Goal: Task Accomplishment & Management: Manage account settings

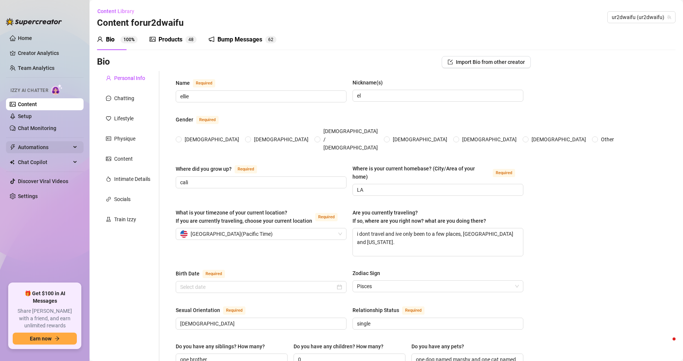
radio input "true"
type input "[DATE]"
click at [63, 163] on span "Chat Copilot" at bounding box center [44, 162] width 53 height 12
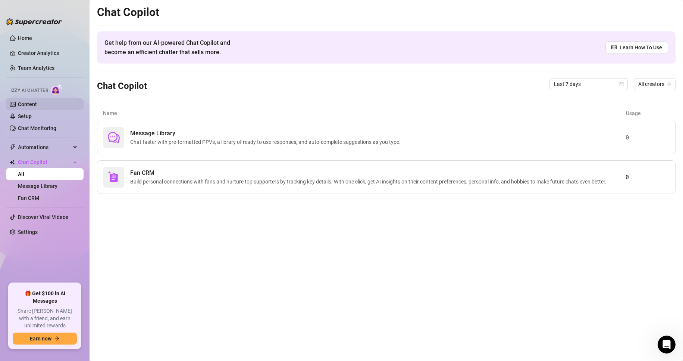
click at [37, 101] on link "Content" at bounding box center [27, 104] width 19 height 6
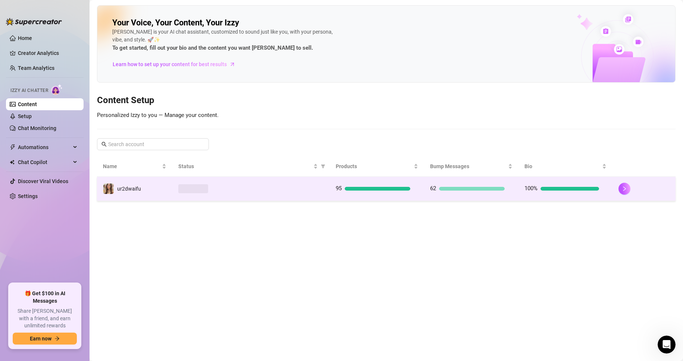
click at [183, 194] on td at bounding box center [250, 189] width 157 height 24
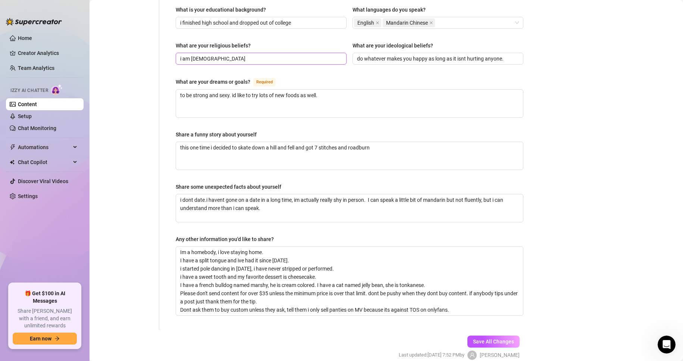
scroll to position [411, 0]
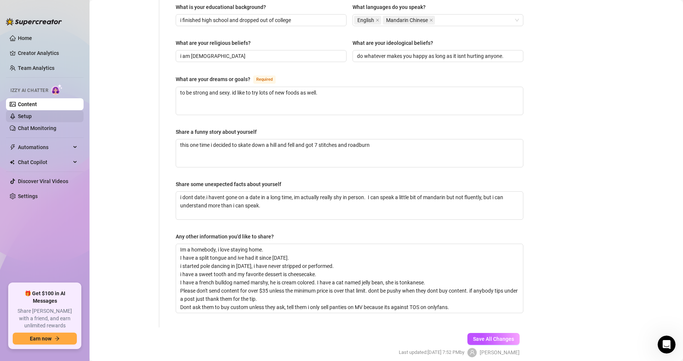
click at [31, 119] on link "Setup" at bounding box center [25, 116] width 14 height 6
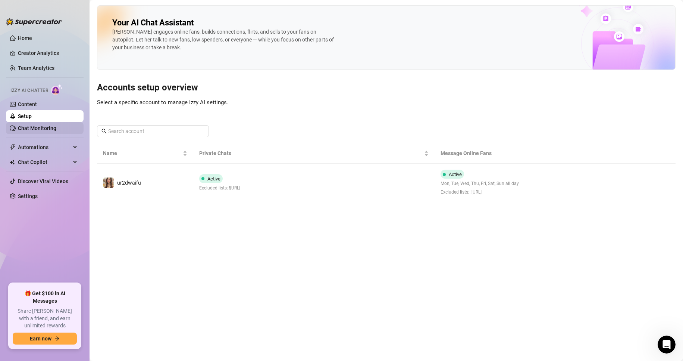
click at [38, 125] on link "Chat Monitoring" at bounding box center [37, 128] width 38 height 6
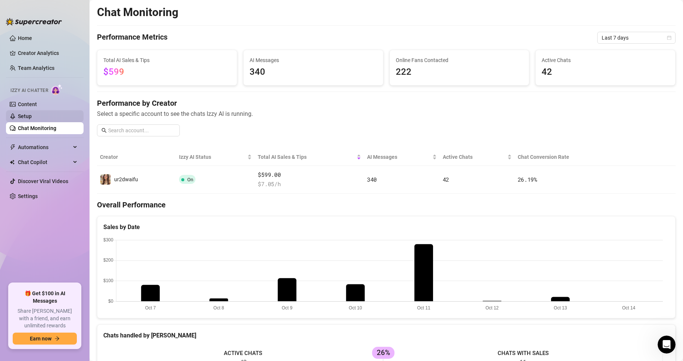
click at [32, 117] on link "Setup" at bounding box center [25, 116] width 14 height 6
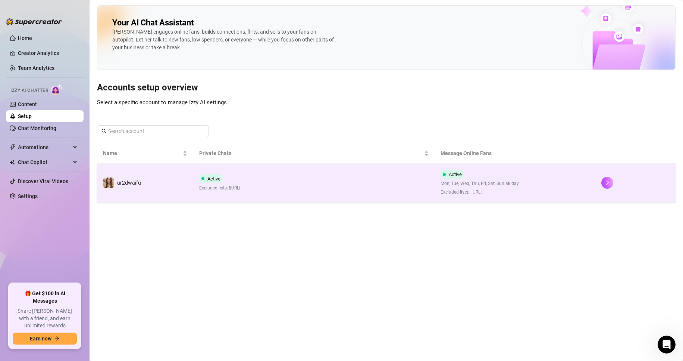
click at [168, 181] on td "ur2dwaifu" at bounding box center [145, 182] width 96 height 38
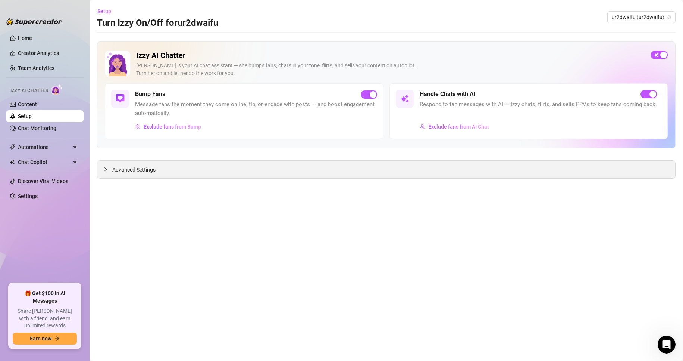
click at [168, 168] on div "Advanced Settings" at bounding box center [386, 170] width 578 height 18
click at [110, 169] on div at bounding box center [107, 169] width 9 height 8
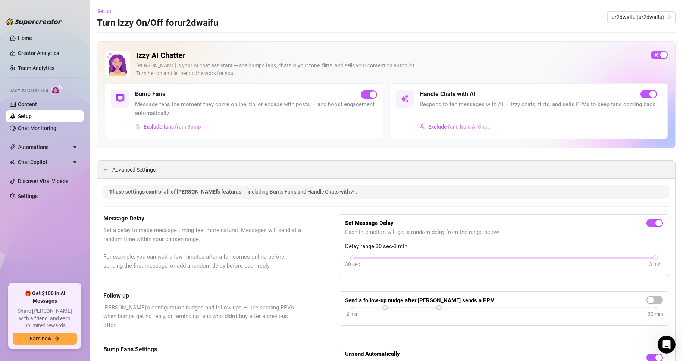
click at [108, 168] on div at bounding box center [107, 169] width 9 height 8
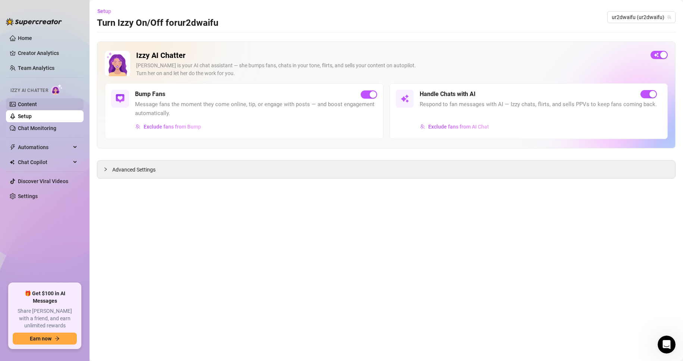
click at [37, 103] on link "Content" at bounding box center [27, 104] width 19 height 6
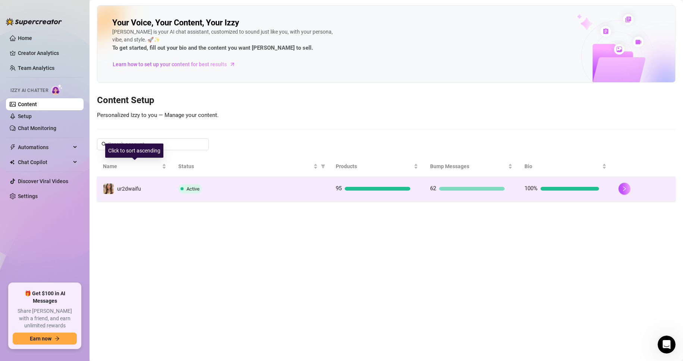
click at [138, 195] on td "ur2dwaifu" at bounding box center [134, 189] width 75 height 24
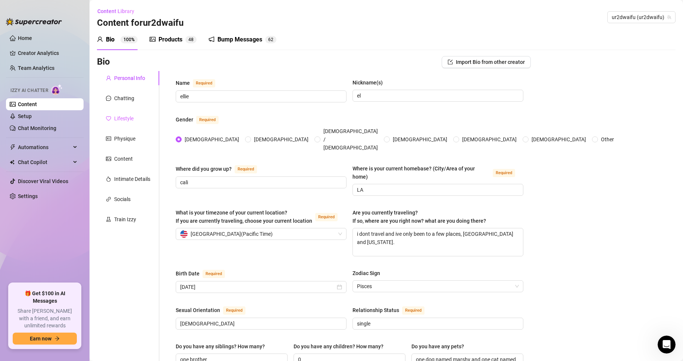
click at [120, 113] on div "Lifestyle" at bounding box center [128, 118] width 62 height 14
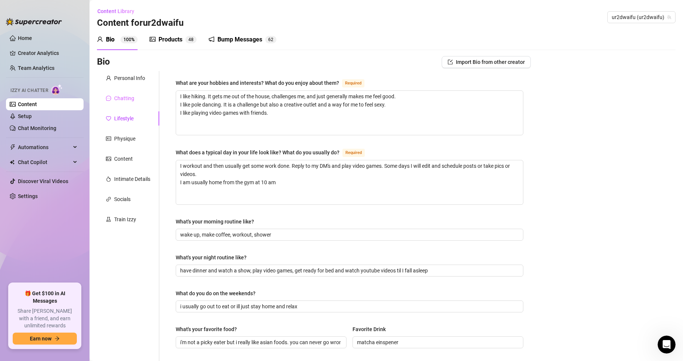
click at [120, 103] on div "Chatting" at bounding box center [128, 98] width 62 height 14
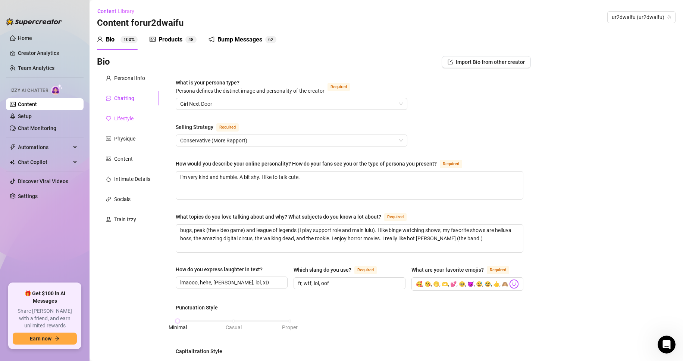
click at [143, 116] on div "Lifestyle" at bounding box center [128, 118] width 62 height 14
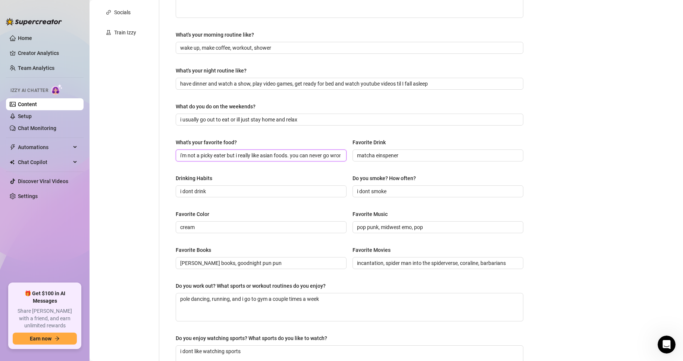
scroll to position [0, 41]
drag, startPoint x: 292, startPoint y: 155, endPoint x: 349, endPoint y: 159, distance: 57.2
click at [349, 159] on div "What's your favorite food? i'm not a picky eater but i really like asian foods.…" at bounding box center [350, 153] width 348 height 30
click at [340, 166] on div "What's your favorite food? i'm not a picky eater but i really like asian foods.…" at bounding box center [350, 153] width 348 height 30
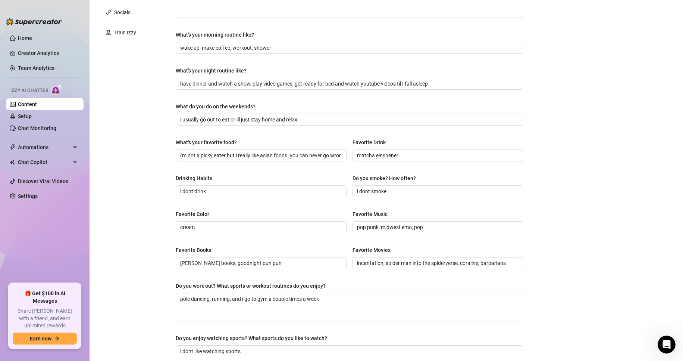
click at [126, 333] on div "Personal Info Chatting Lifestyle Physique Content Intimate Details Socials Trai…" at bounding box center [128, 135] width 62 height 503
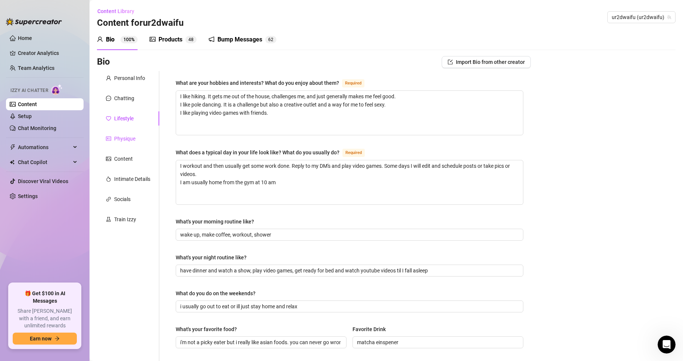
click at [132, 140] on div "Physique" at bounding box center [124, 138] width 21 height 8
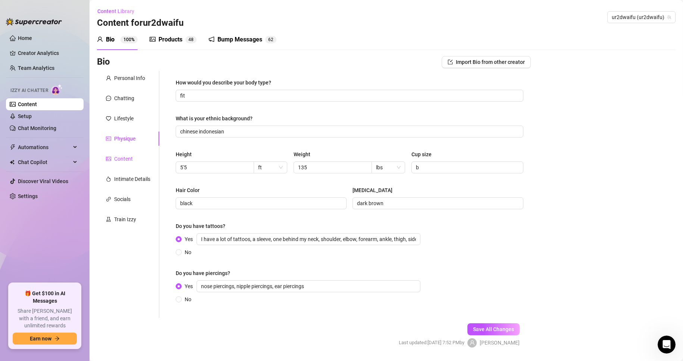
click at [131, 158] on div "Content" at bounding box center [123, 159] width 19 height 8
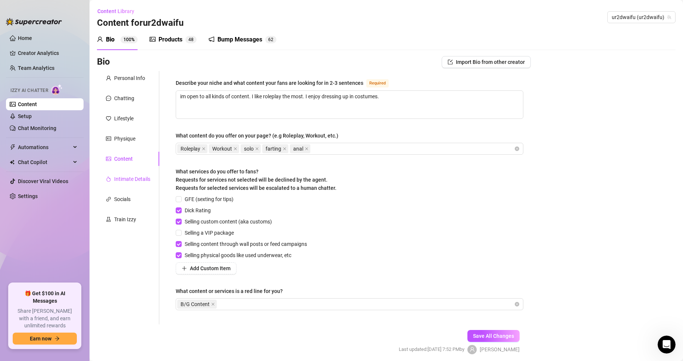
click at [132, 176] on div "Intimate Details" at bounding box center [132, 179] width 36 height 8
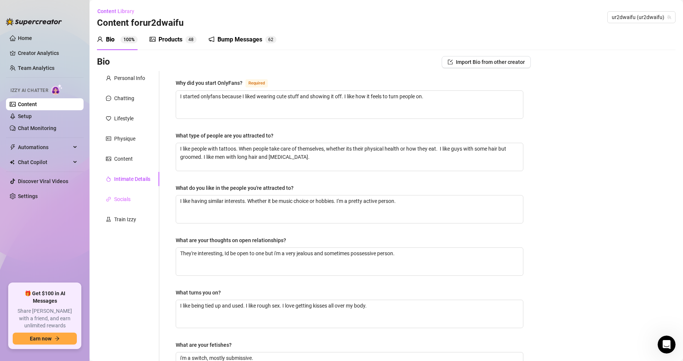
click at [146, 193] on div "Socials" at bounding box center [128, 199] width 62 height 14
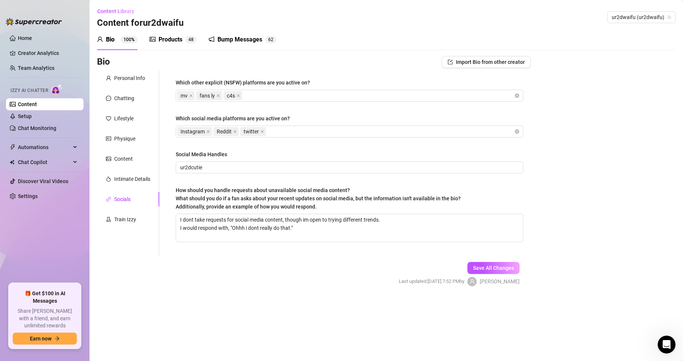
click at [143, 206] on div "Personal Info Chatting Lifestyle Physique Content Intimate Details Socials Trai…" at bounding box center [128, 163] width 62 height 185
click at [143, 211] on div "Personal Info Chatting Lifestyle Physique Content Intimate Details Socials Trai…" at bounding box center [128, 163] width 62 height 185
click at [144, 219] on div "Train Izzy" at bounding box center [128, 219] width 62 height 14
